Goal: Task Accomplishment & Management: Use online tool/utility

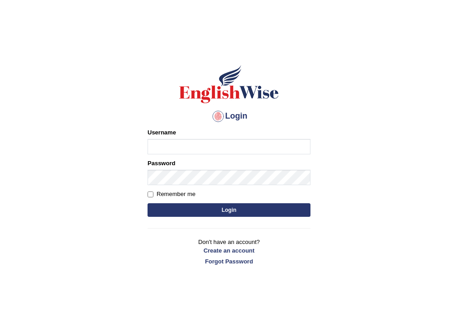
click at [156, 151] on input "Username" at bounding box center [229, 146] width 163 height 15
type input "harsit_parramatta"
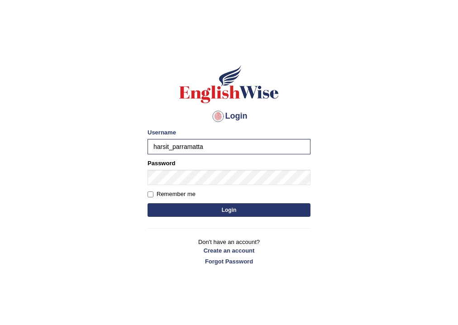
click at [194, 210] on button "Login" at bounding box center [229, 210] width 163 height 14
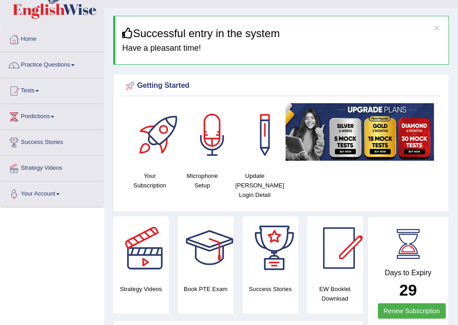
scroll to position [36, 0]
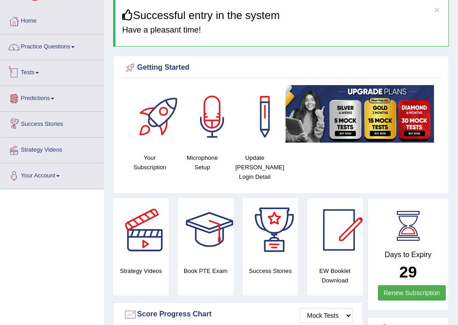
click at [38, 74] on link "Tests" at bounding box center [51, 71] width 103 height 23
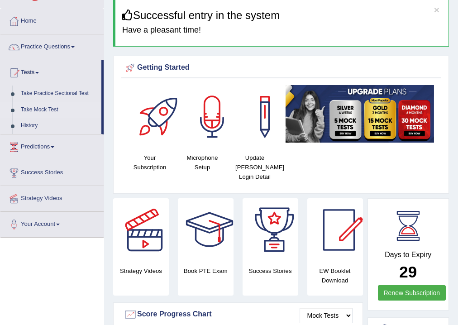
click at [32, 110] on link "Take Mock Test" at bounding box center [59, 110] width 85 height 16
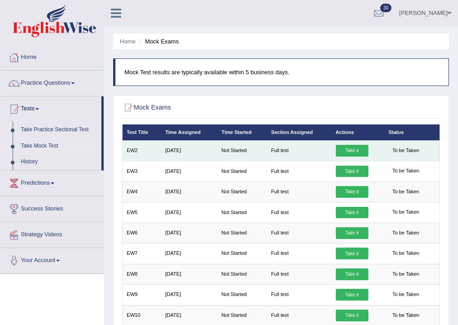
click at [352, 153] on link "Take it" at bounding box center [352, 151] width 33 height 12
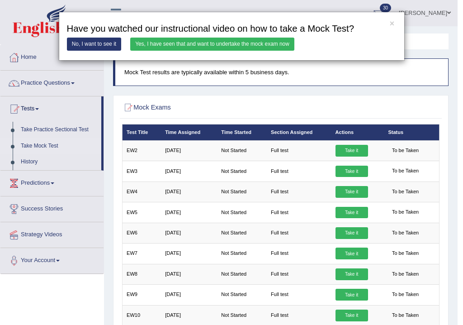
click at [255, 46] on link "Yes, I have seen that and want to undertake the mock exam now" at bounding box center [212, 44] width 164 height 13
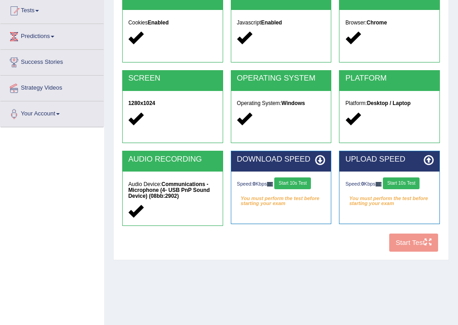
scroll to position [78, 0]
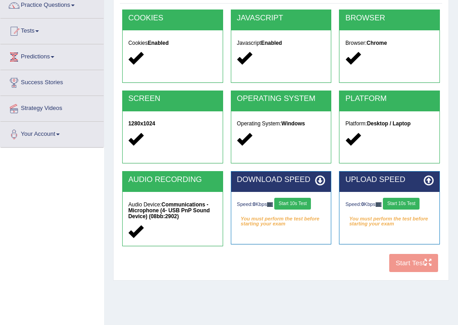
click at [307, 204] on button "Start 10s Test" at bounding box center [292, 204] width 37 height 12
click at [400, 205] on button "Start 10s Test" at bounding box center [401, 204] width 37 height 12
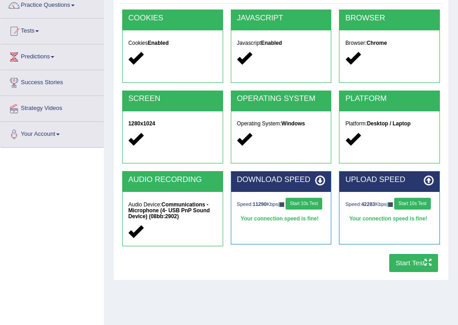
click at [426, 262] on icon "button" at bounding box center [428, 262] width 7 height 7
